Goal: Task Accomplishment & Management: Use online tool/utility

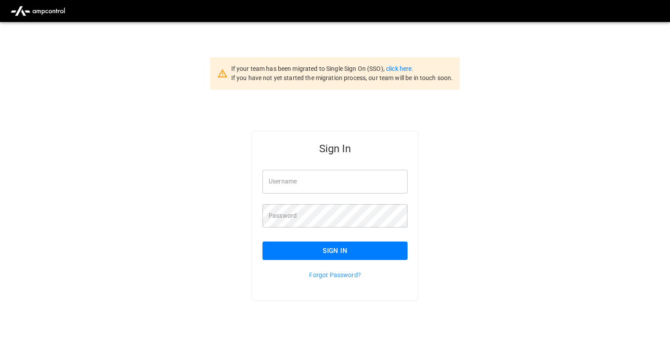
type input "**********"
click at [357, 256] on button "Sign In" at bounding box center [334, 250] width 145 height 18
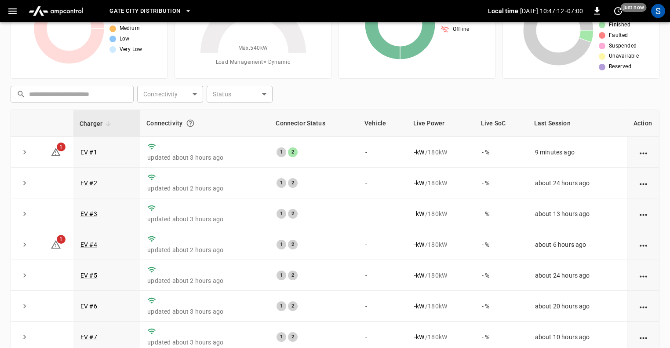
scroll to position [65, 0]
click at [299, 159] on td "1 2" at bounding box center [313, 152] width 89 height 31
click at [83, 147] on link "EV #1" at bounding box center [89, 152] width 20 height 11
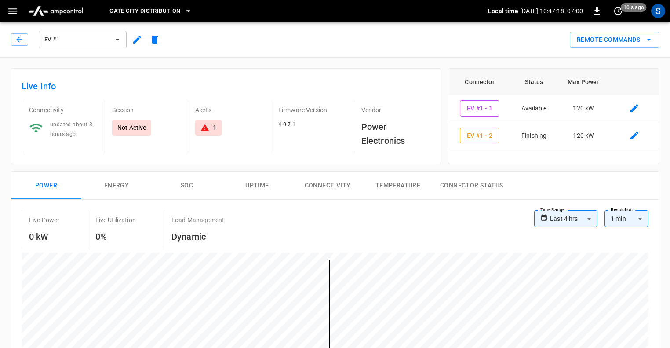
click at [204, 127] on icon at bounding box center [204, 127] width 9 height 9
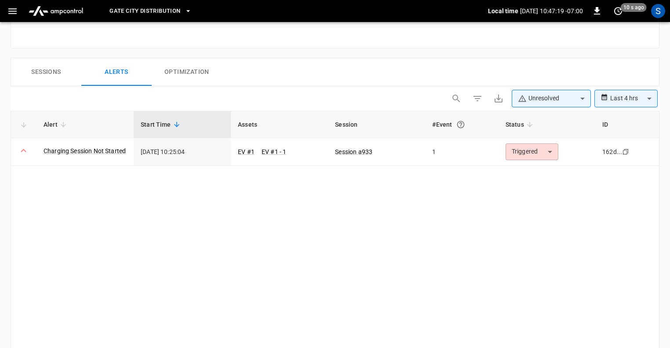
scroll to position [427, 0]
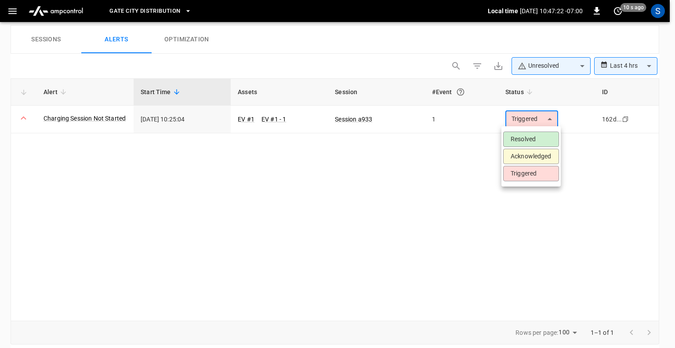
click at [529, 119] on div at bounding box center [337, 174] width 675 height 348
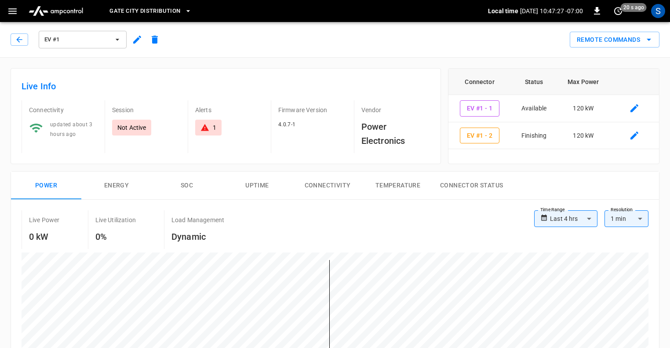
scroll to position [0, 0]
click at [636, 37] on button "Remote Commands" at bounding box center [614, 40] width 90 height 16
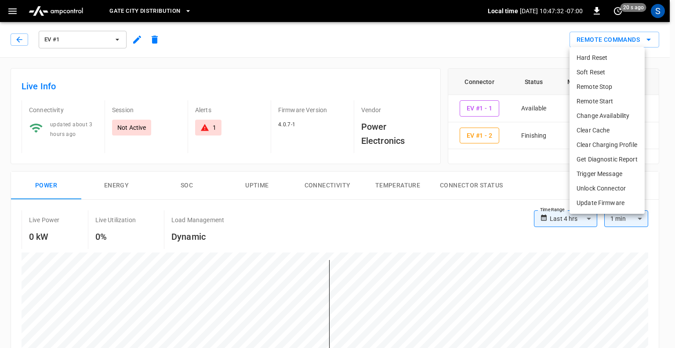
click at [592, 105] on li "Remote Start" at bounding box center [606, 101] width 75 height 14
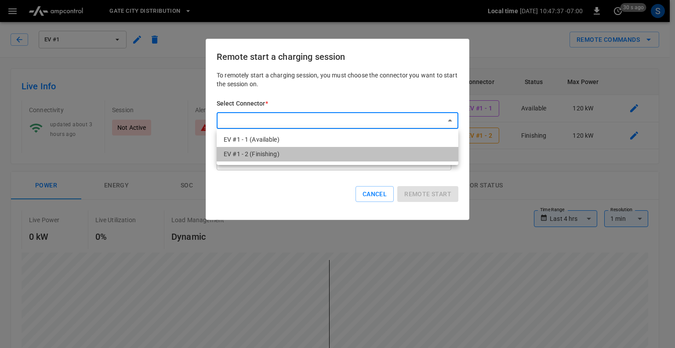
click at [397, 153] on li "EV #1 - 2 (Finishing)" at bounding box center [338, 154] width 242 height 14
type input "**********"
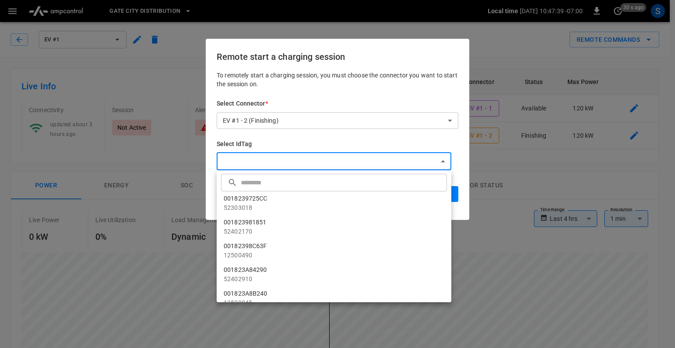
click at [404, 160] on div at bounding box center [337, 174] width 675 height 348
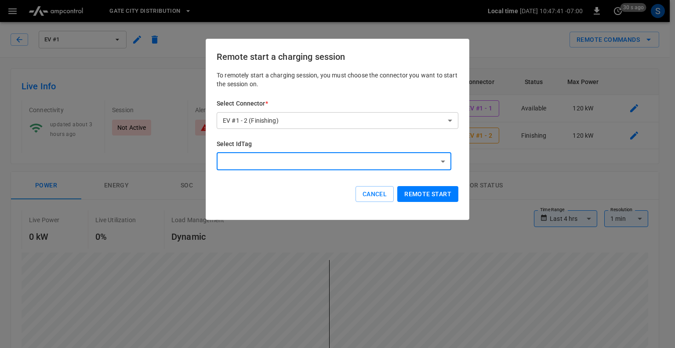
click at [424, 191] on button "Remote start" at bounding box center [427, 194] width 61 height 16
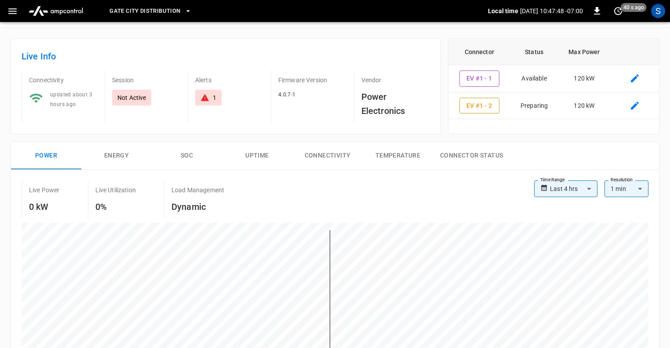
scroll to position [31, 0]
click at [211, 98] on div "1" at bounding box center [208, 96] width 16 height 9
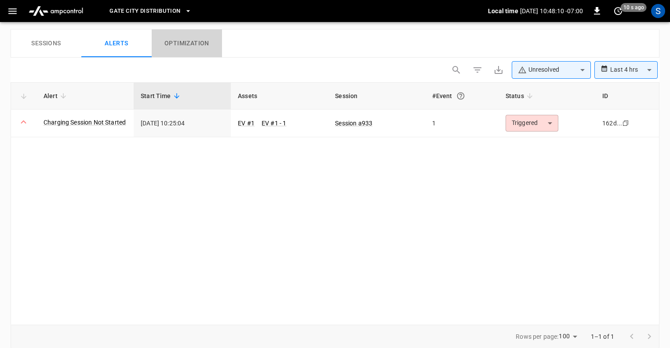
click at [211, 98] on div "**********" at bounding box center [335, 192] width 648 height 326
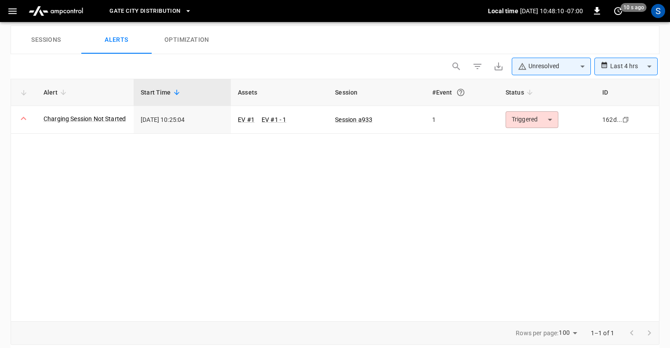
scroll to position [427, 0]
click at [21, 116] on icon at bounding box center [23, 117] width 11 height 11
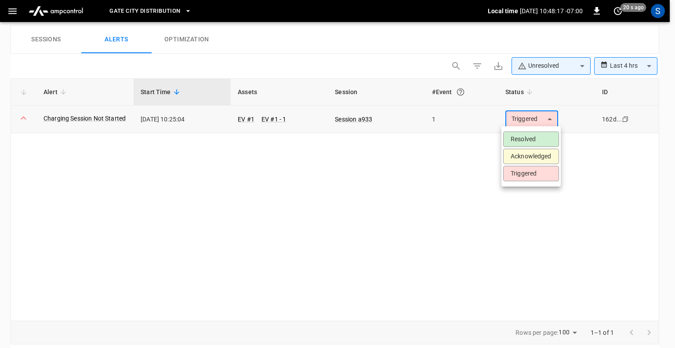
click at [527, 153] on li "Acknowledged" at bounding box center [531, 155] width 56 height 15
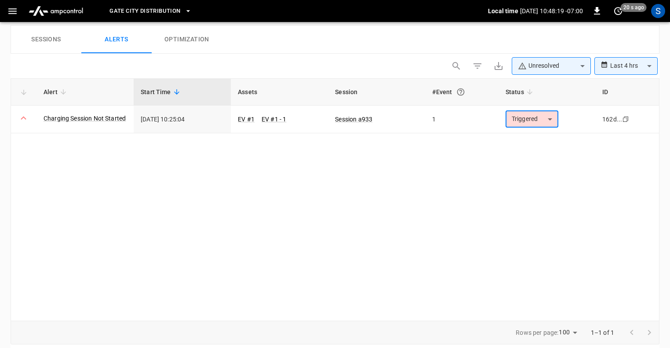
type input "**********"
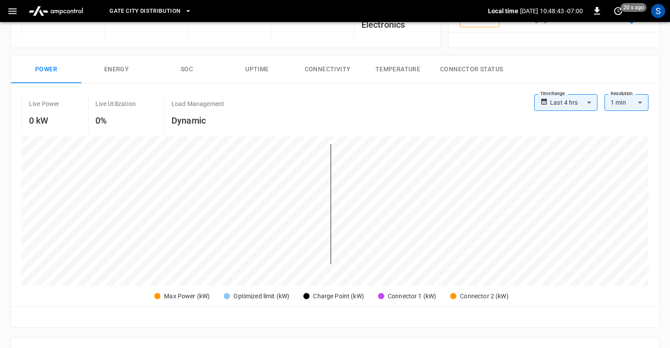
scroll to position [116, 0]
click at [463, 62] on button "Connector Status" at bounding box center [471, 69] width 77 height 28
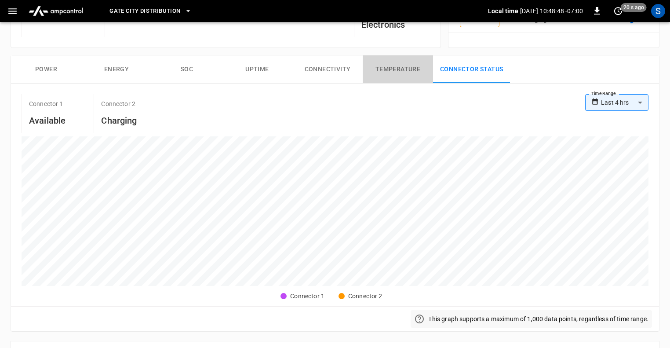
click at [398, 72] on button "Temperature" at bounding box center [397, 69] width 70 height 28
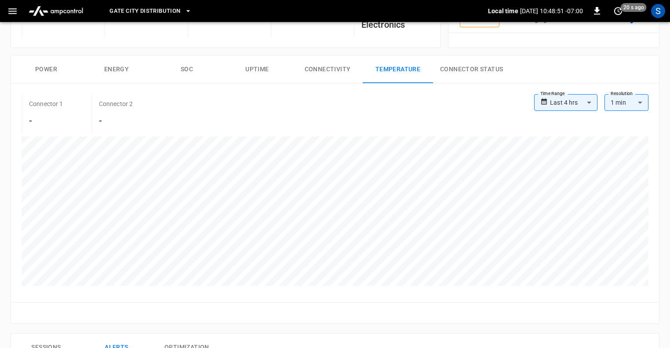
click at [55, 69] on button "Power" at bounding box center [46, 69] width 70 height 28
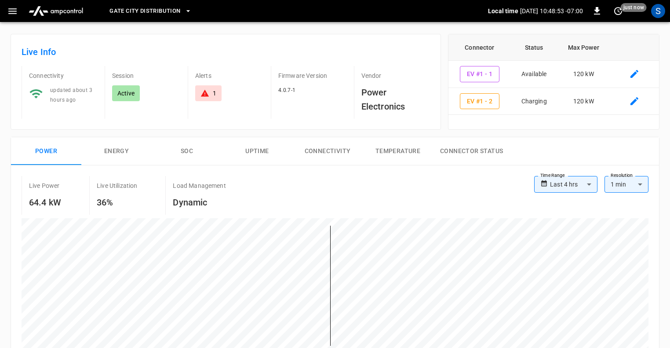
scroll to position [0, 0]
